Goal: Information Seeking & Learning: Check status

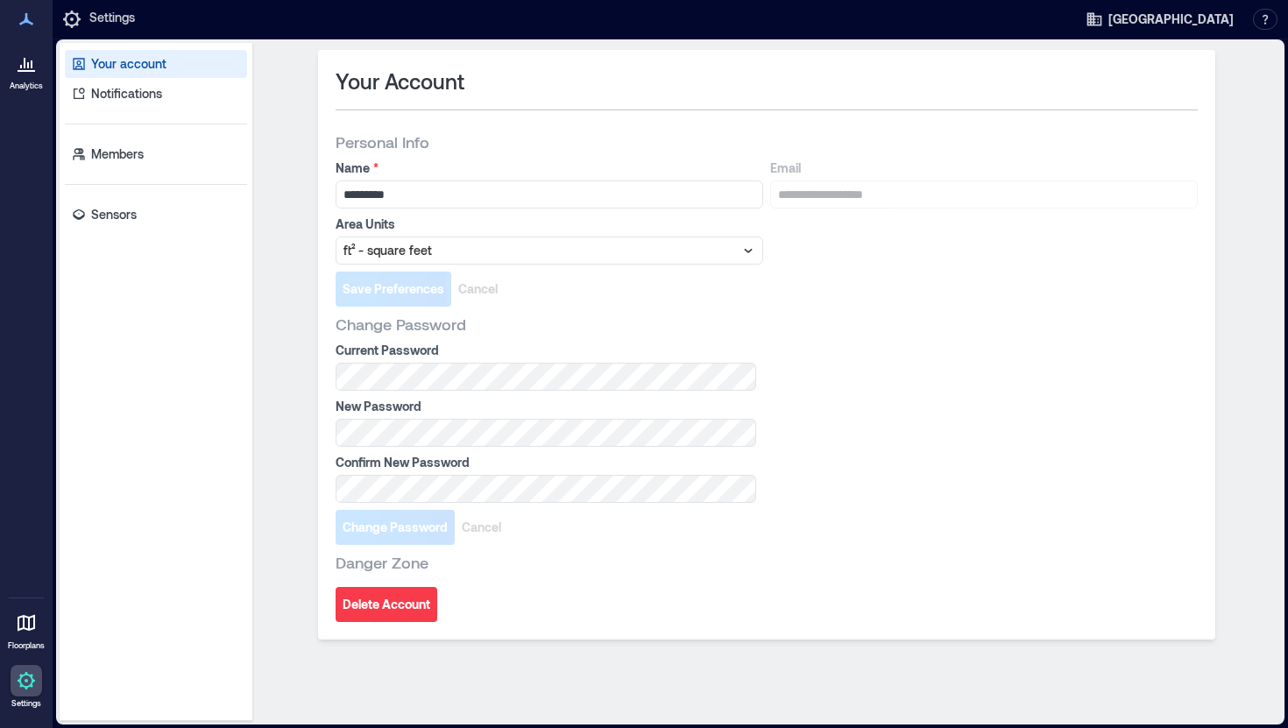
click at [28, 74] on div at bounding box center [27, 63] width 32 height 32
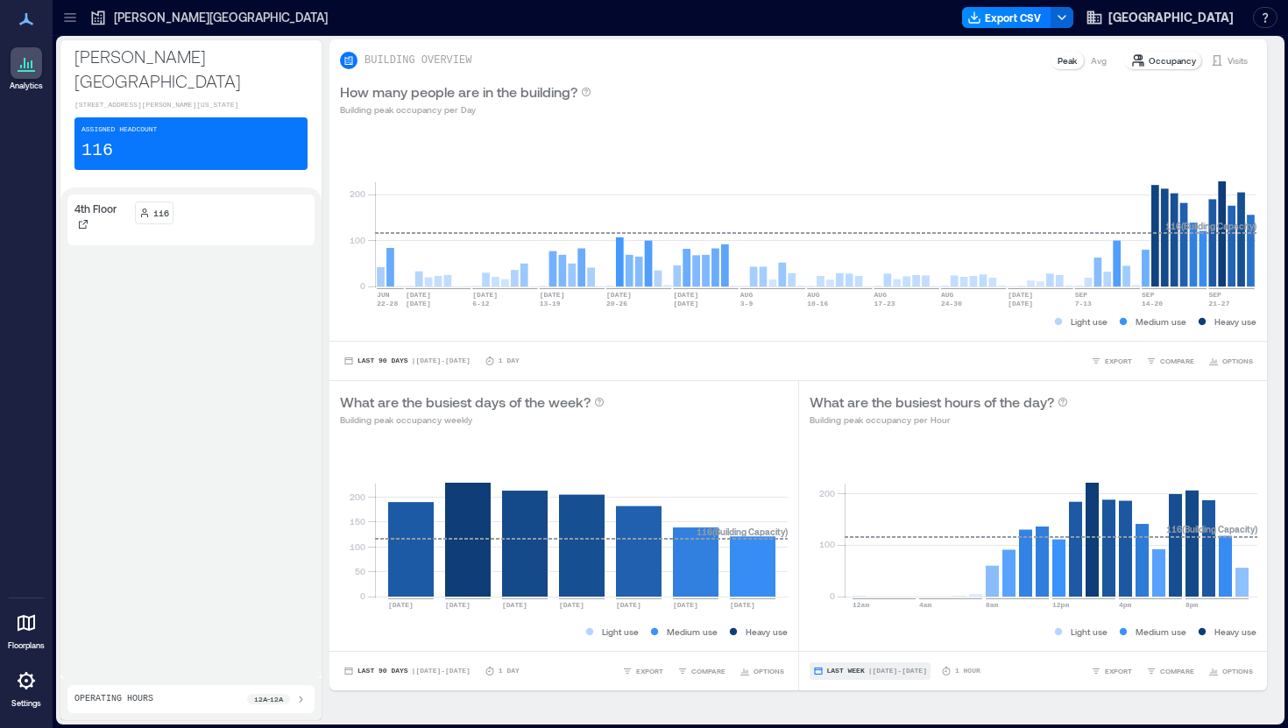
click at [851, 671] on span "Last Week" at bounding box center [846, 671] width 38 height 0
click at [853, 569] on span "Last 7 Days" at bounding box center [854, 570] width 56 height 12
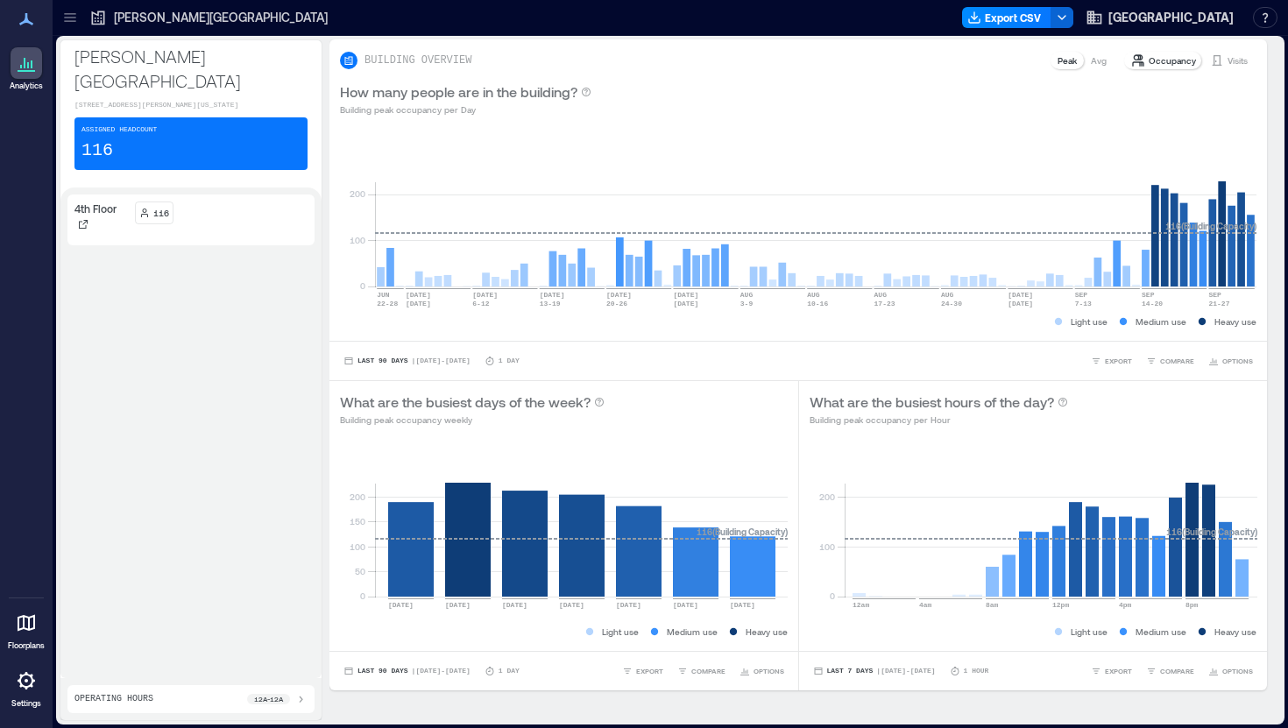
click at [1100, 61] on p "Avg" at bounding box center [1099, 60] width 16 height 14
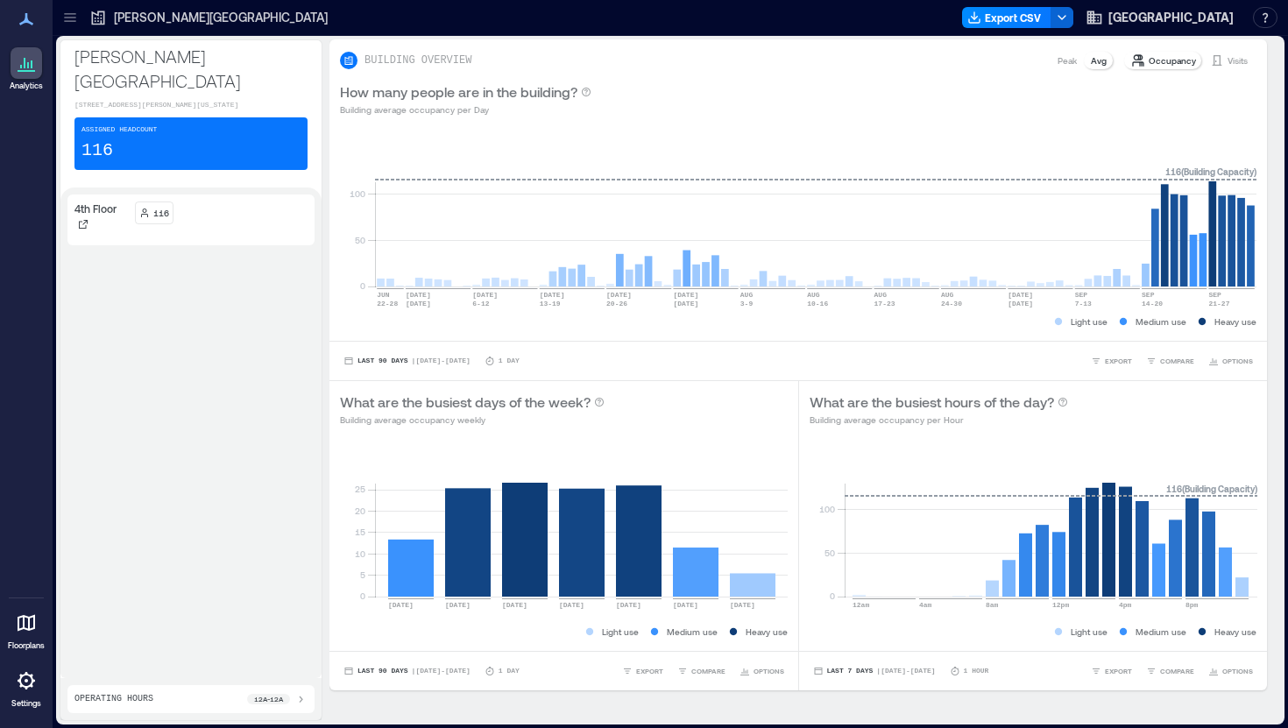
click at [1063, 61] on p "Peak" at bounding box center [1066, 60] width 19 height 14
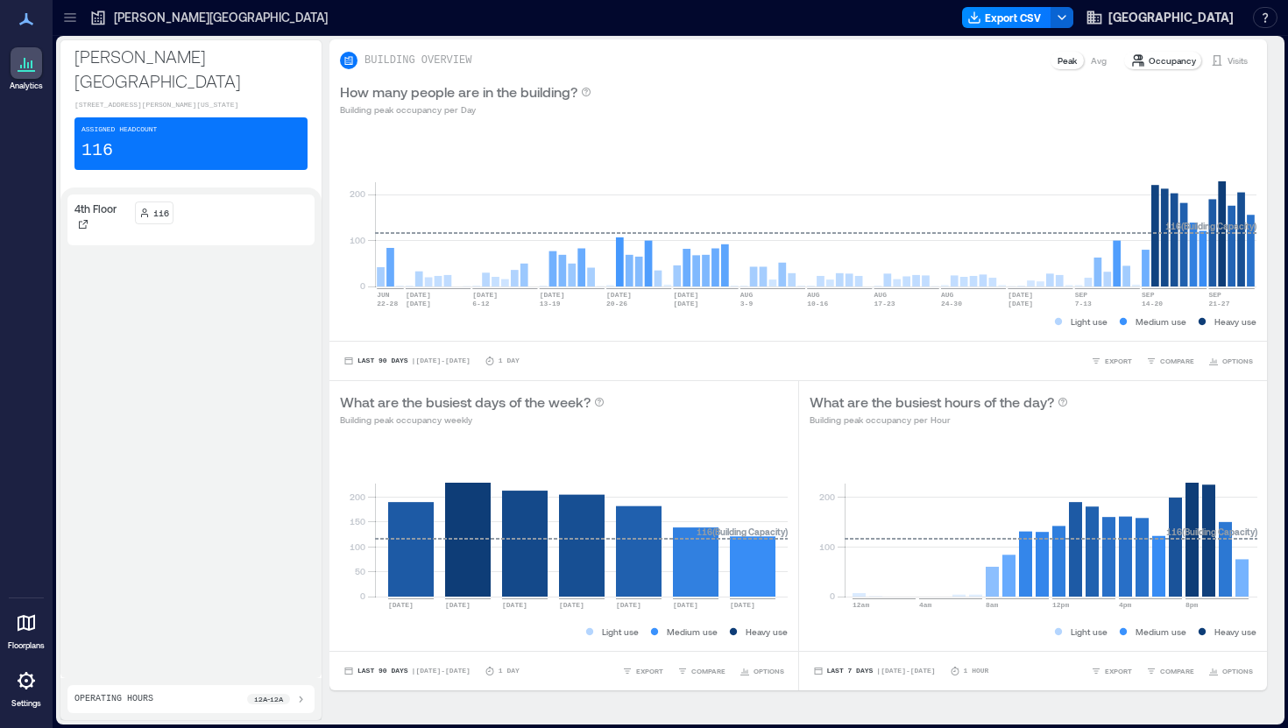
click at [1092, 62] on p "Avg" at bounding box center [1099, 60] width 16 height 14
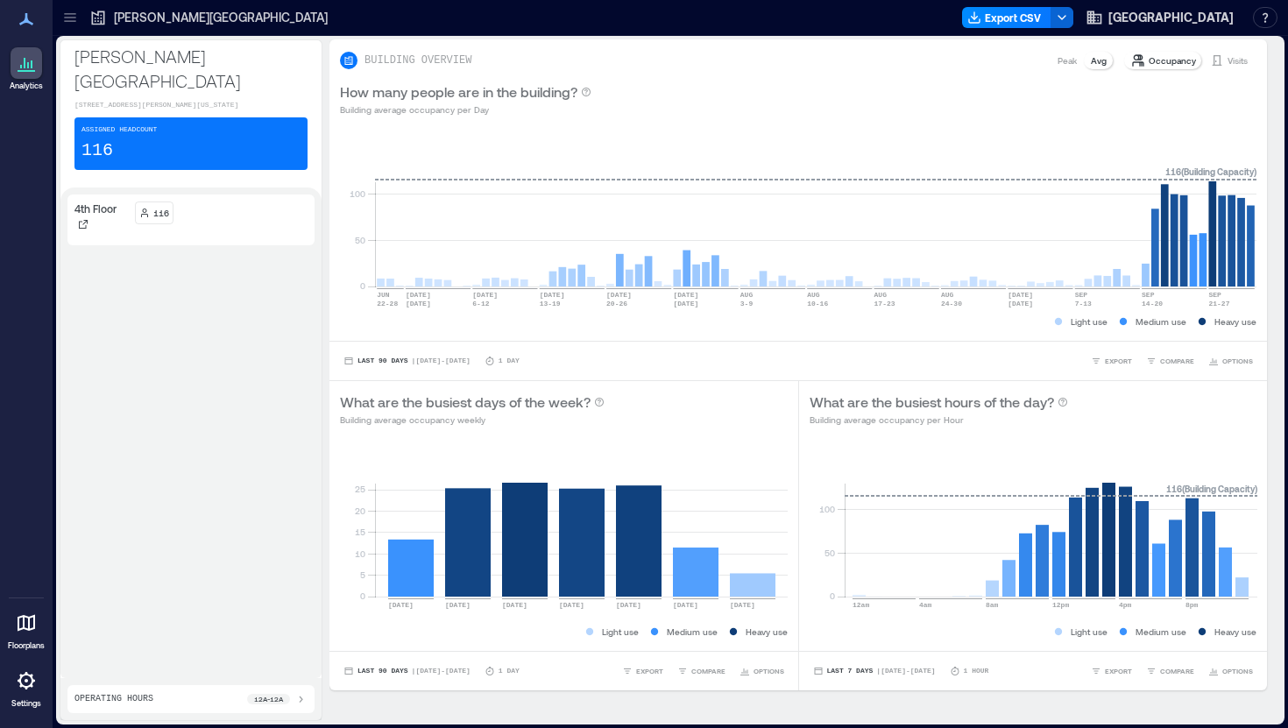
click at [1235, 60] on p "Visits" at bounding box center [1237, 60] width 20 height 14
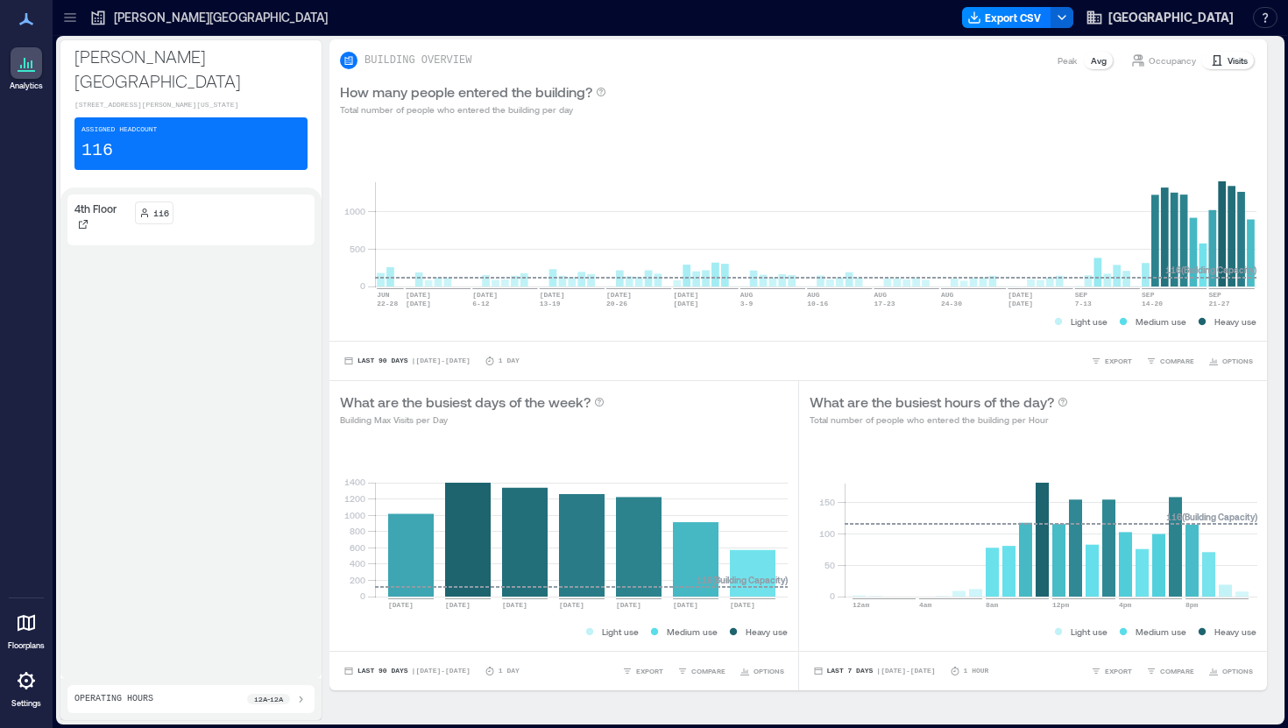
click at [1155, 64] on p "Occupancy" at bounding box center [1171, 60] width 47 height 14
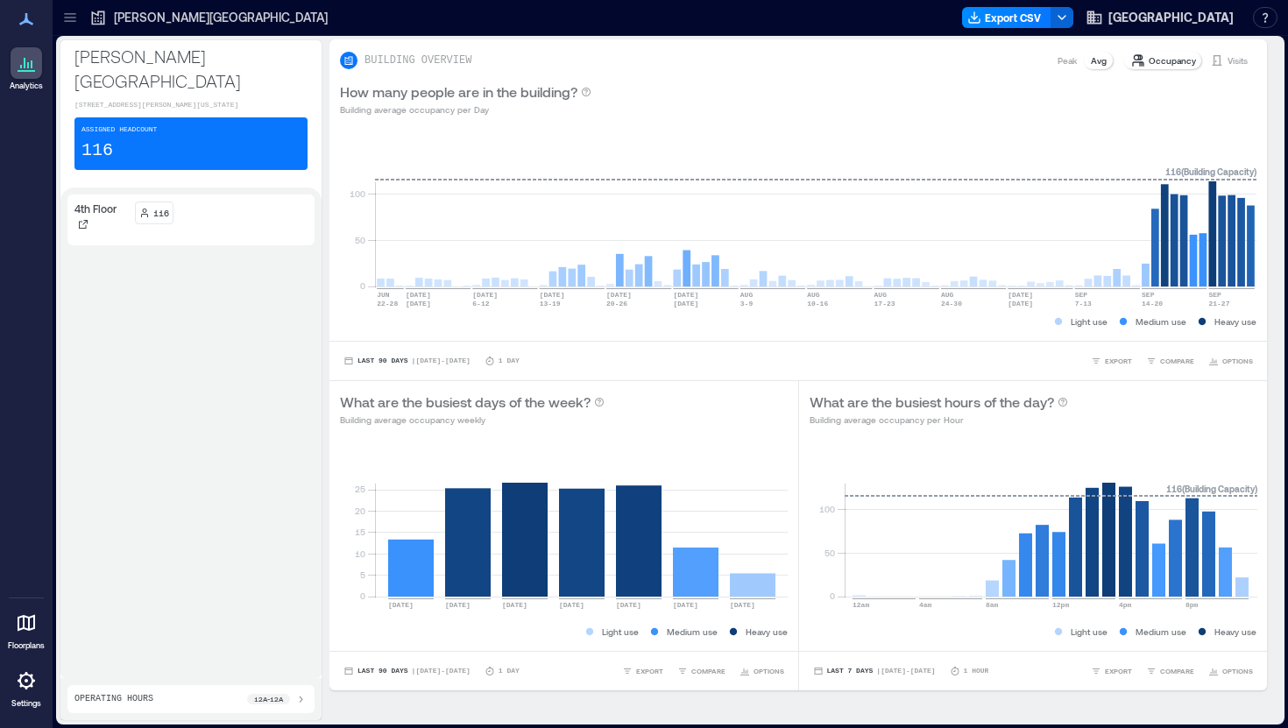
click at [1165, 59] on p "Occupancy" at bounding box center [1171, 60] width 47 height 14
click at [1212, 59] on icon at bounding box center [1217, 60] width 10 height 11
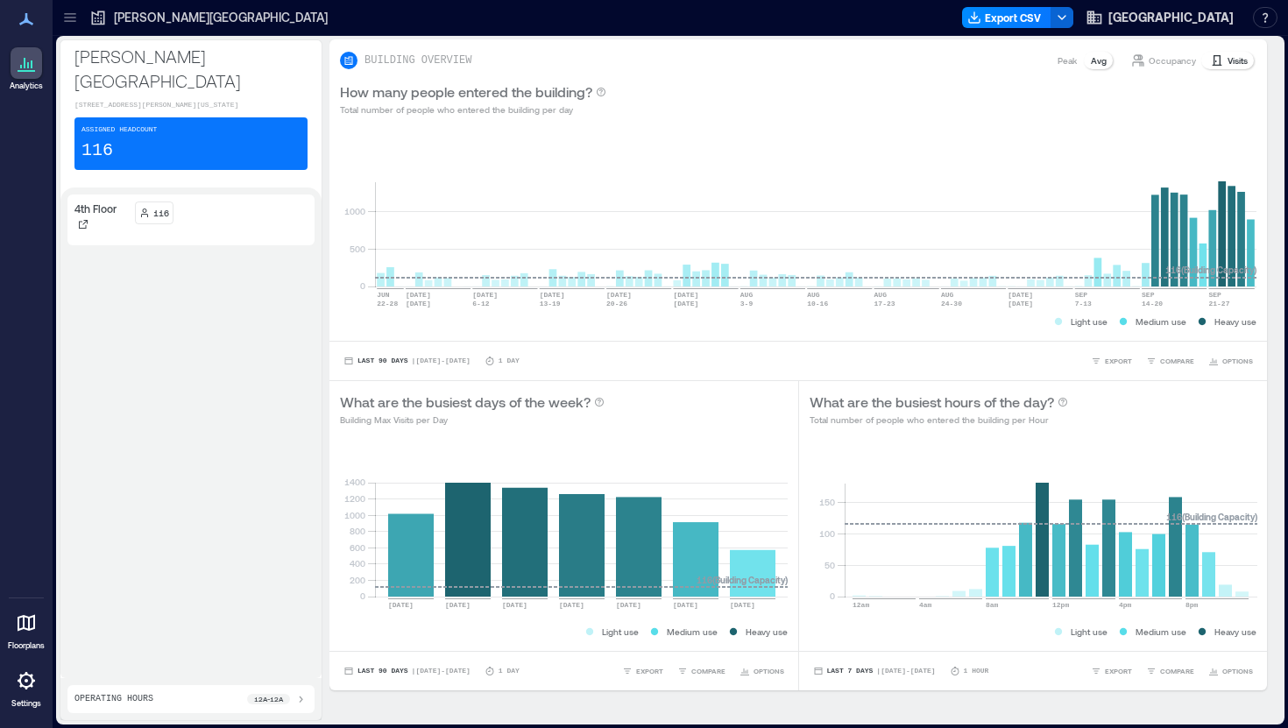
click at [1233, 59] on p "Visits" at bounding box center [1237, 60] width 20 height 14
click at [1056, 62] on div "Peak" at bounding box center [1066, 61] width 33 height 18
click at [1102, 60] on p "Avg" at bounding box center [1099, 60] width 16 height 14
click at [1063, 64] on p "Peak" at bounding box center [1066, 60] width 19 height 14
click at [1077, 151] on rect at bounding box center [815, 212] width 881 height 149
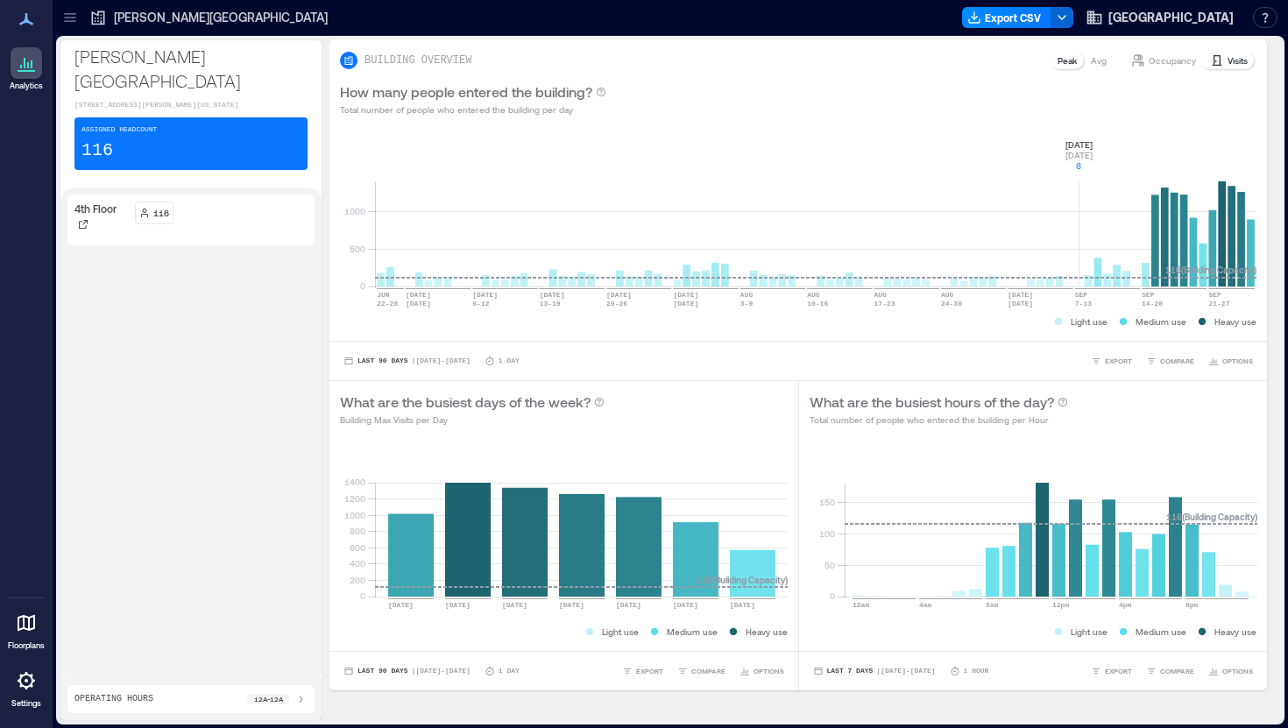
click at [1092, 59] on p "Avg" at bounding box center [1099, 60] width 16 height 14
click at [1096, 59] on p "Avg" at bounding box center [1099, 60] width 16 height 14
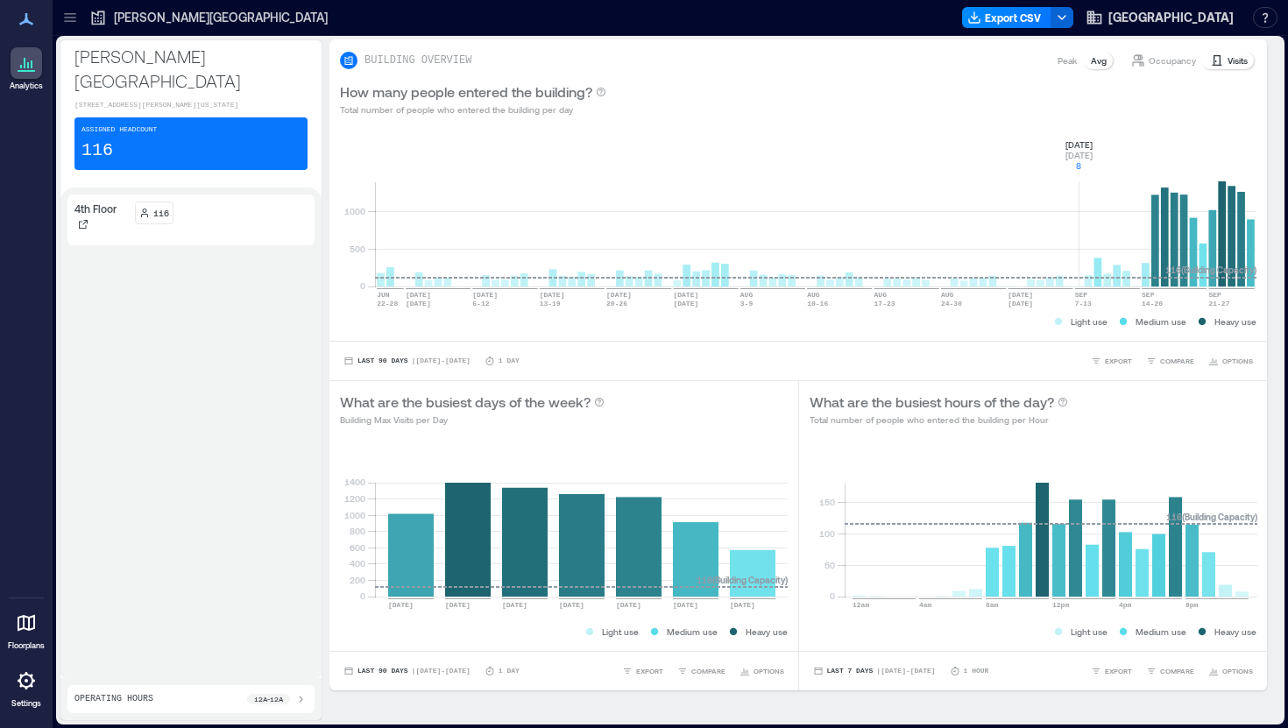
click at [1163, 62] on p "Occupancy" at bounding box center [1171, 60] width 47 height 14
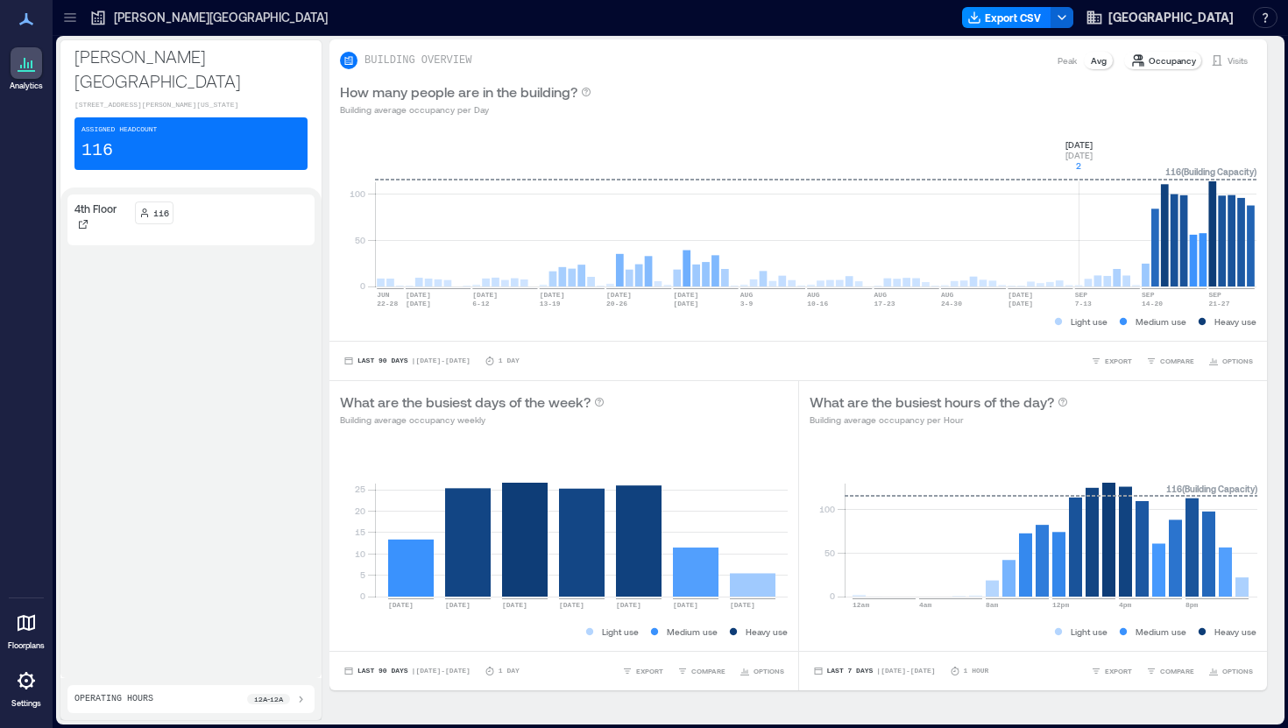
click at [1067, 62] on p "Peak" at bounding box center [1066, 60] width 19 height 14
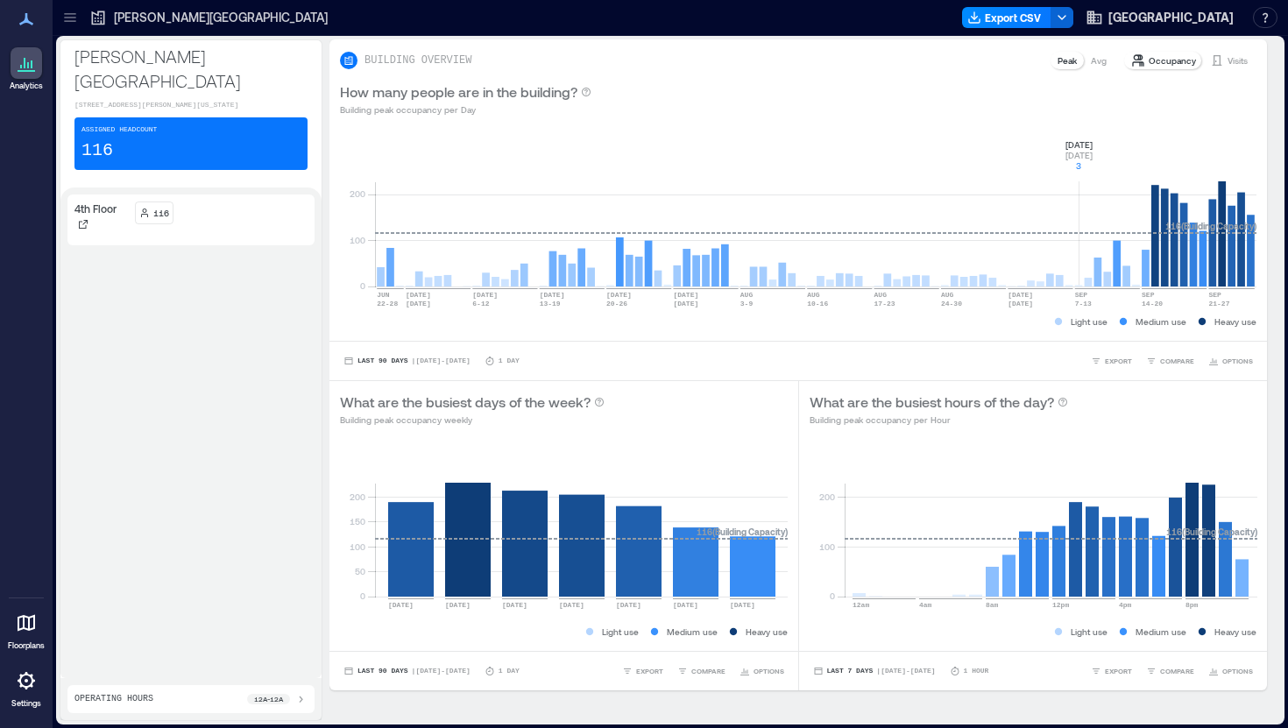
click at [1102, 62] on p "Avg" at bounding box center [1099, 60] width 16 height 14
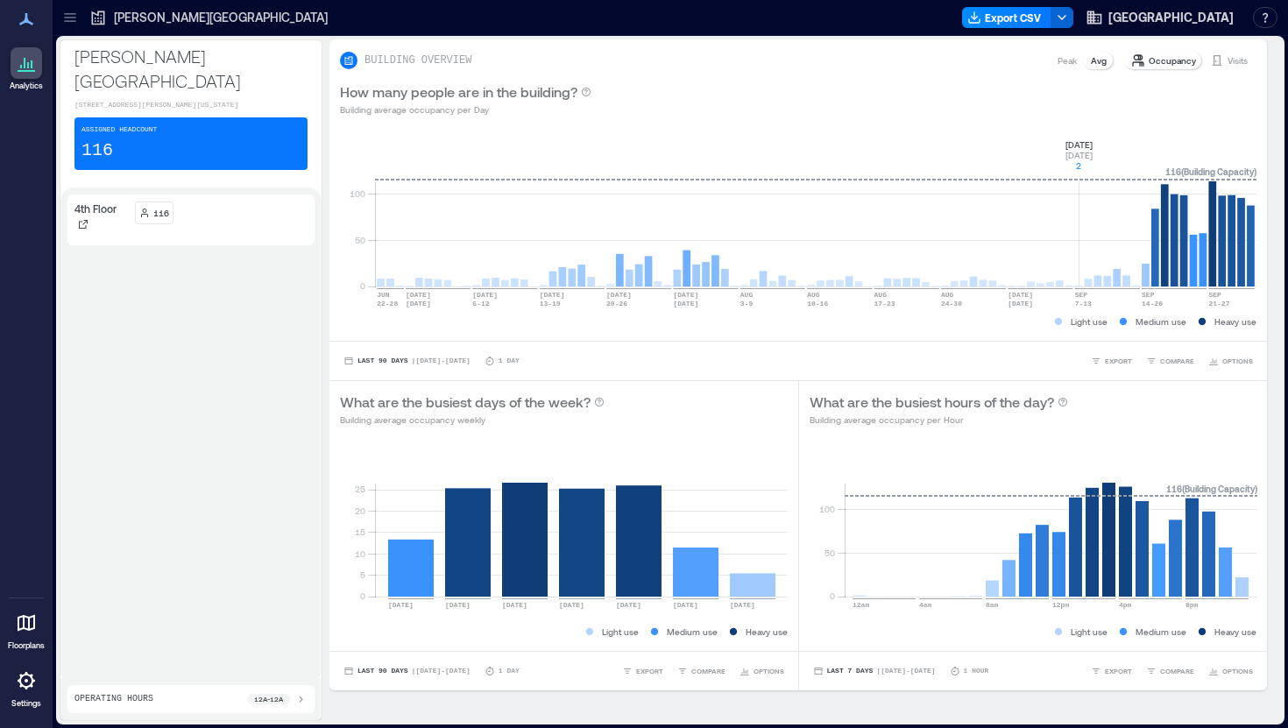
click at [1063, 65] on p "Peak" at bounding box center [1066, 60] width 19 height 14
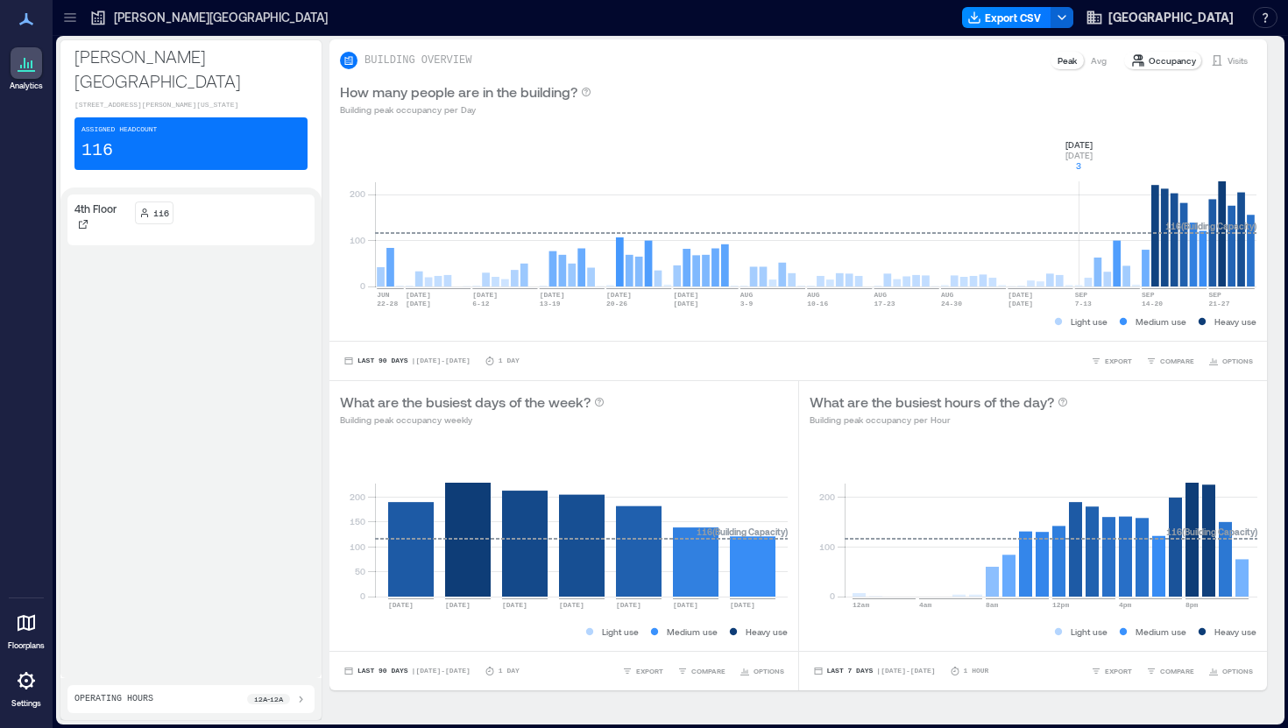
click at [1097, 62] on p "Avg" at bounding box center [1099, 60] width 16 height 14
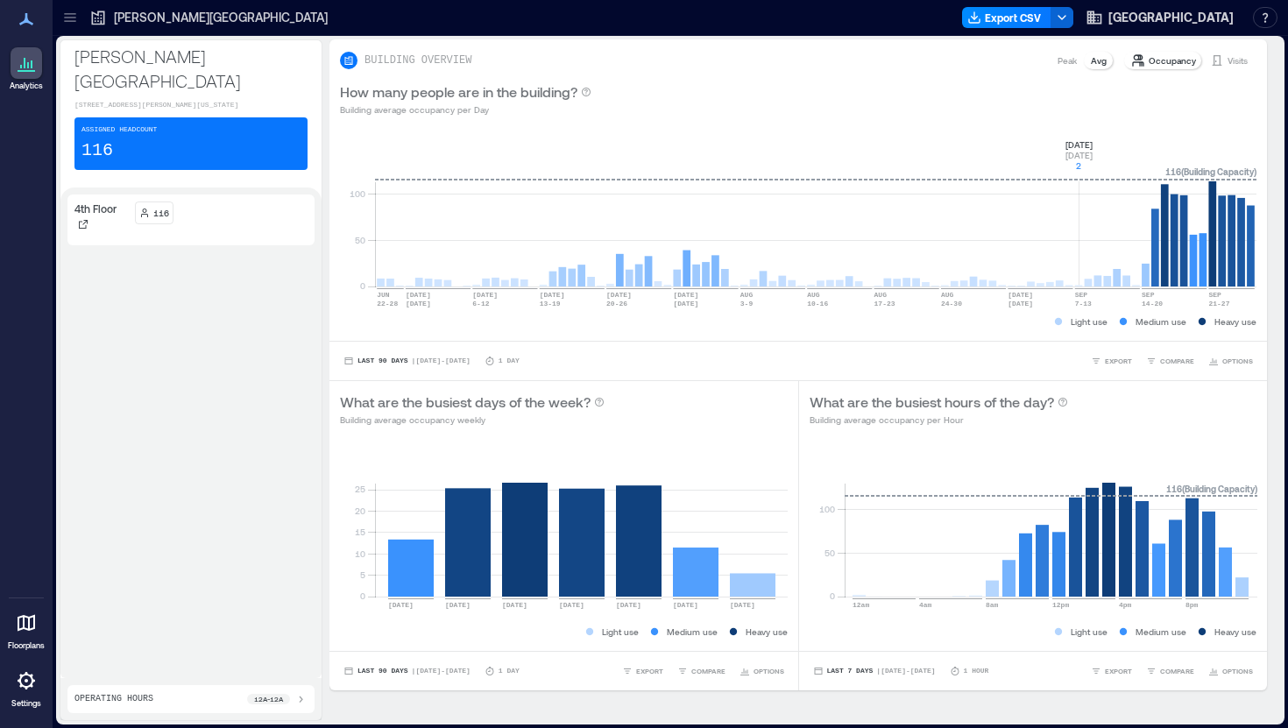
click at [1067, 64] on p "Peak" at bounding box center [1066, 60] width 19 height 14
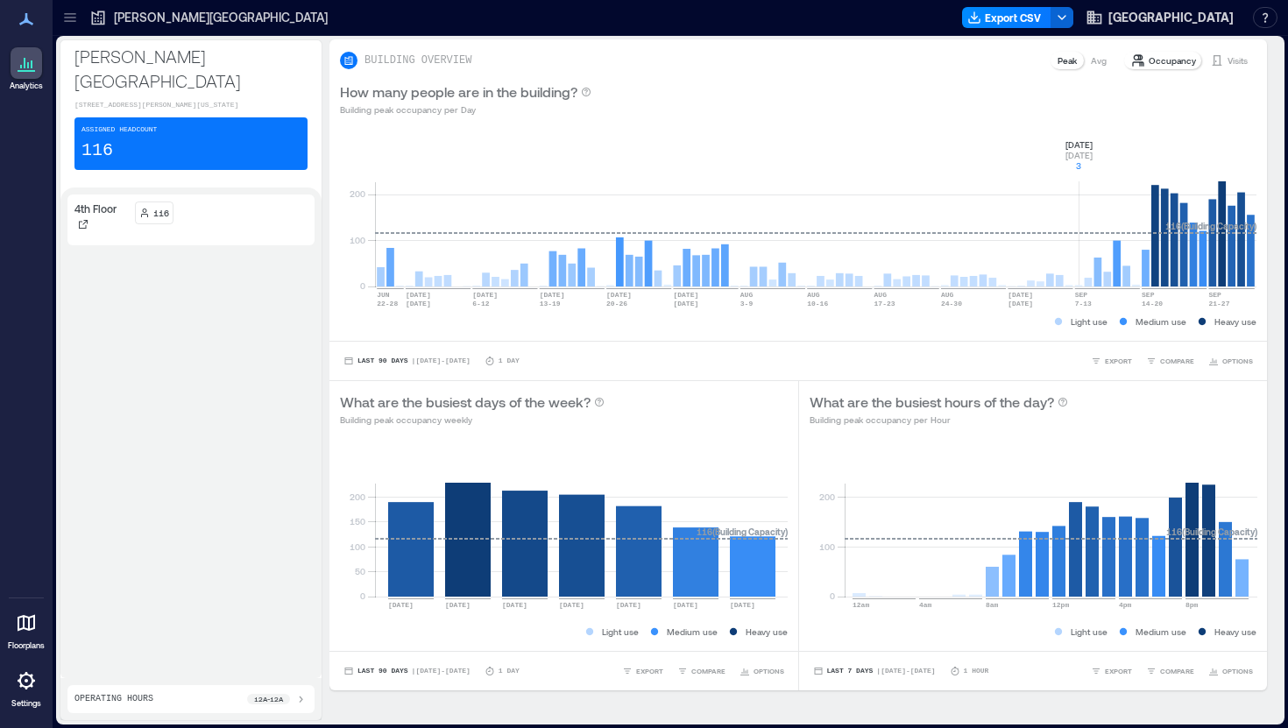
click at [1097, 60] on p "Avg" at bounding box center [1099, 60] width 16 height 14
